Goal: Task Accomplishment & Management: Manage account settings

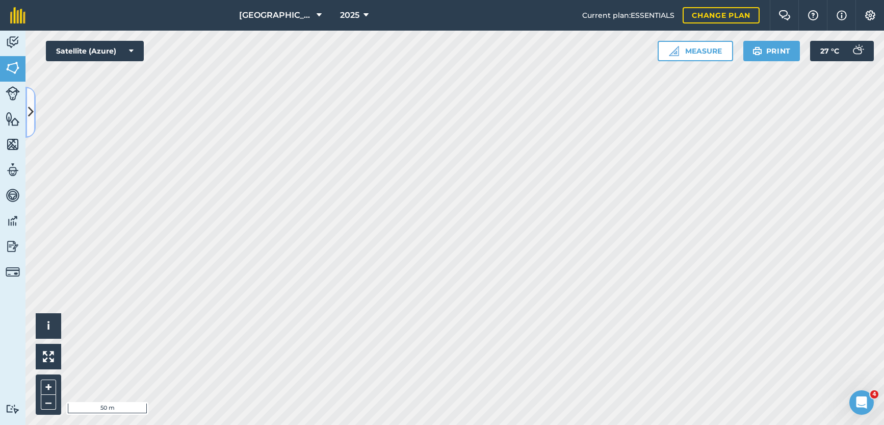
click at [29, 119] on icon at bounding box center [31, 112] width 6 height 18
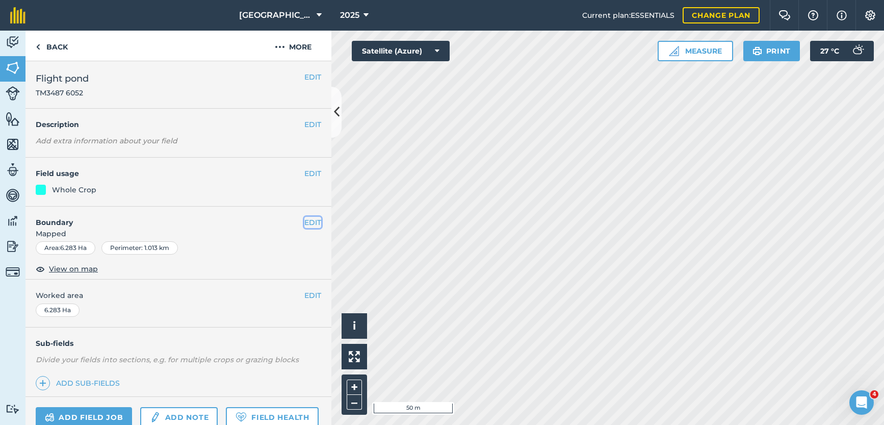
click at [306, 225] on button "EDIT" at bounding box center [312, 222] width 17 height 11
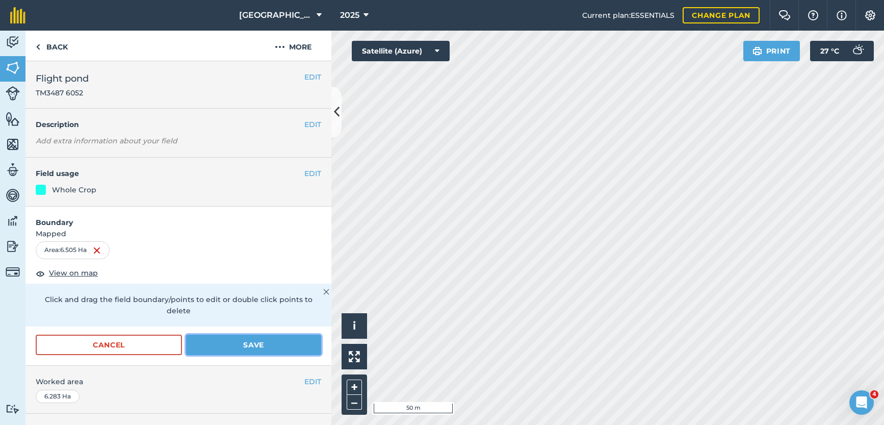
click at [243, 342] on button "Save" at bounding box center [253, 344] width 135 height 20
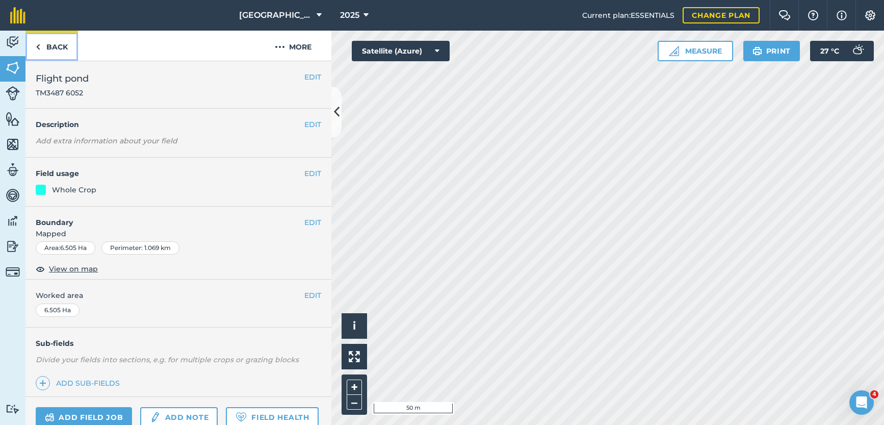
click at [66, 43] on link "Back" at bounding box center [51, 46] width 53 height 30
click at [58, 41] on link "Back" at bounding box center [51, 46] width 53 height 30
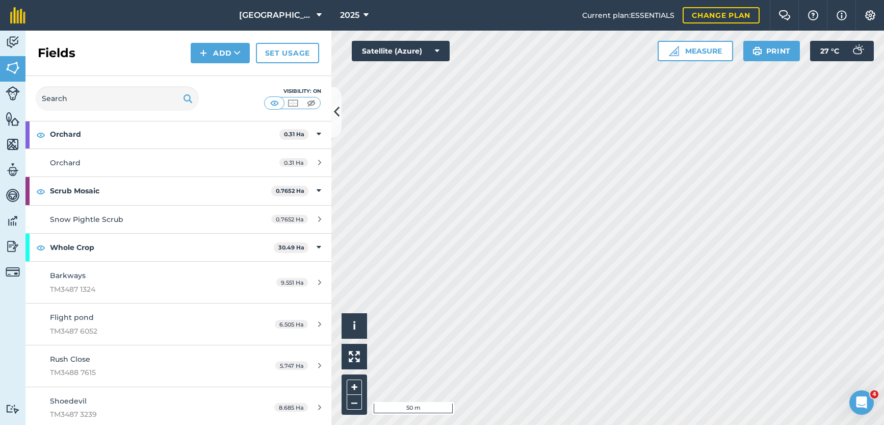
scroll to position [1326, 0]
click at [334, 120] on icon at bounding box center [337, 112] width 6 height 18
